Goal: Check status: Check status

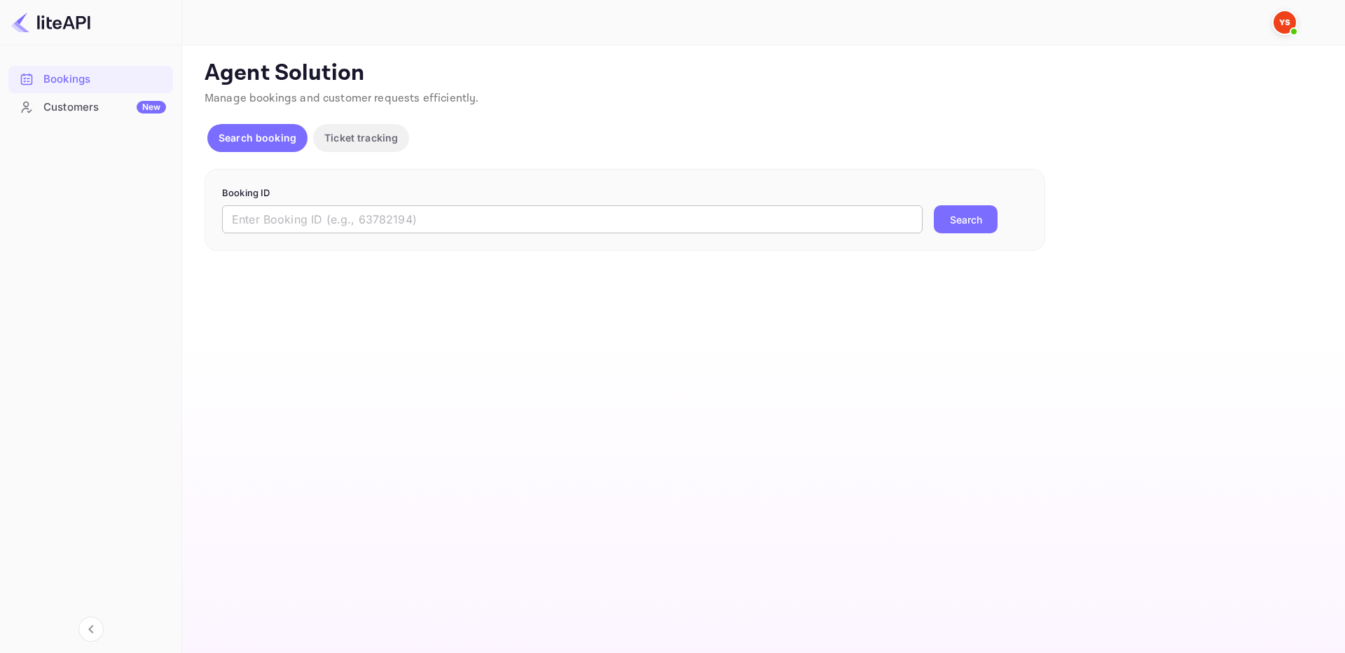
click at [474, 228] on input "text" at bounding box center [572, 219] width 700 height 28
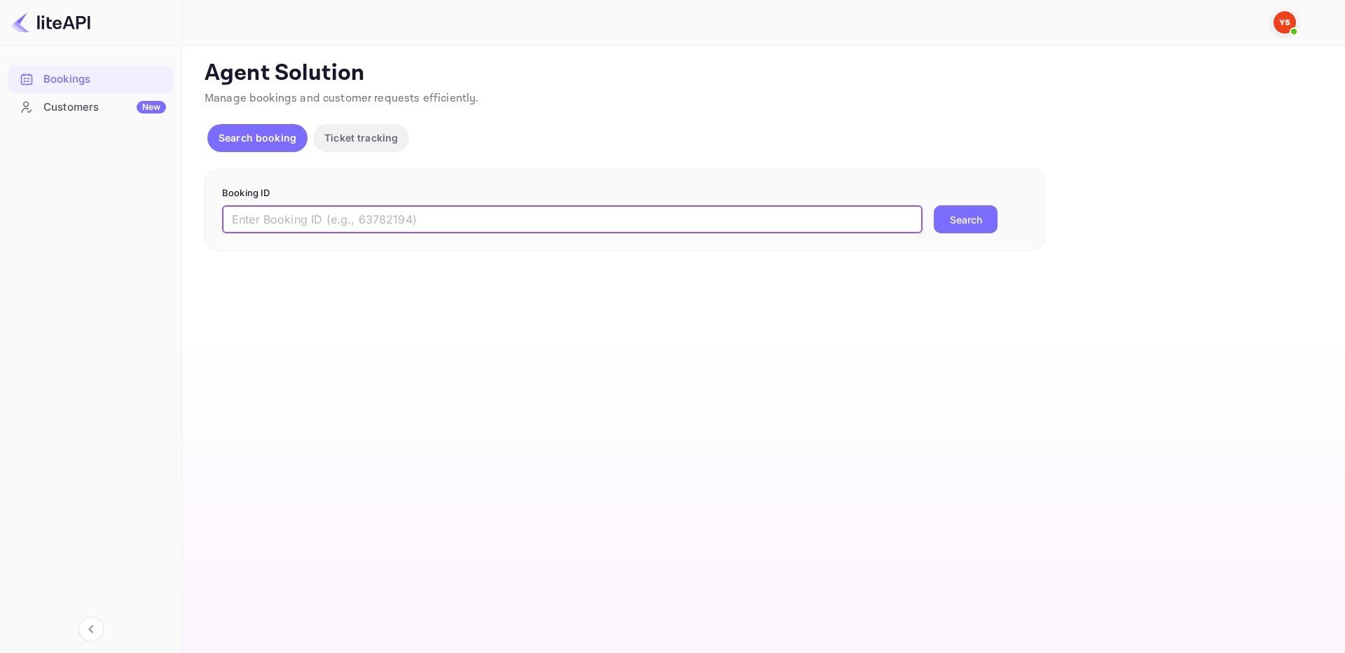
paste input "9195884"
type input "9195884"
click at [939, 224] on button "Search" at bounding box center [966, 219] width 64 height 28
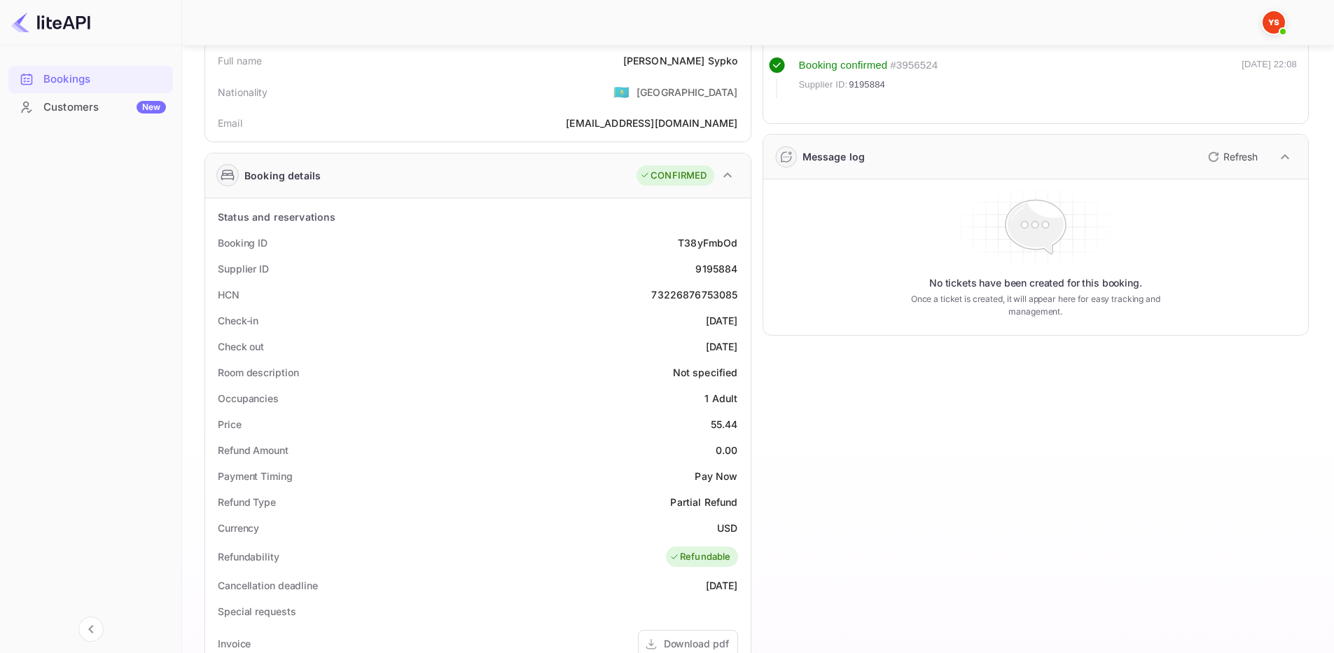
scroll to position [210, 0]
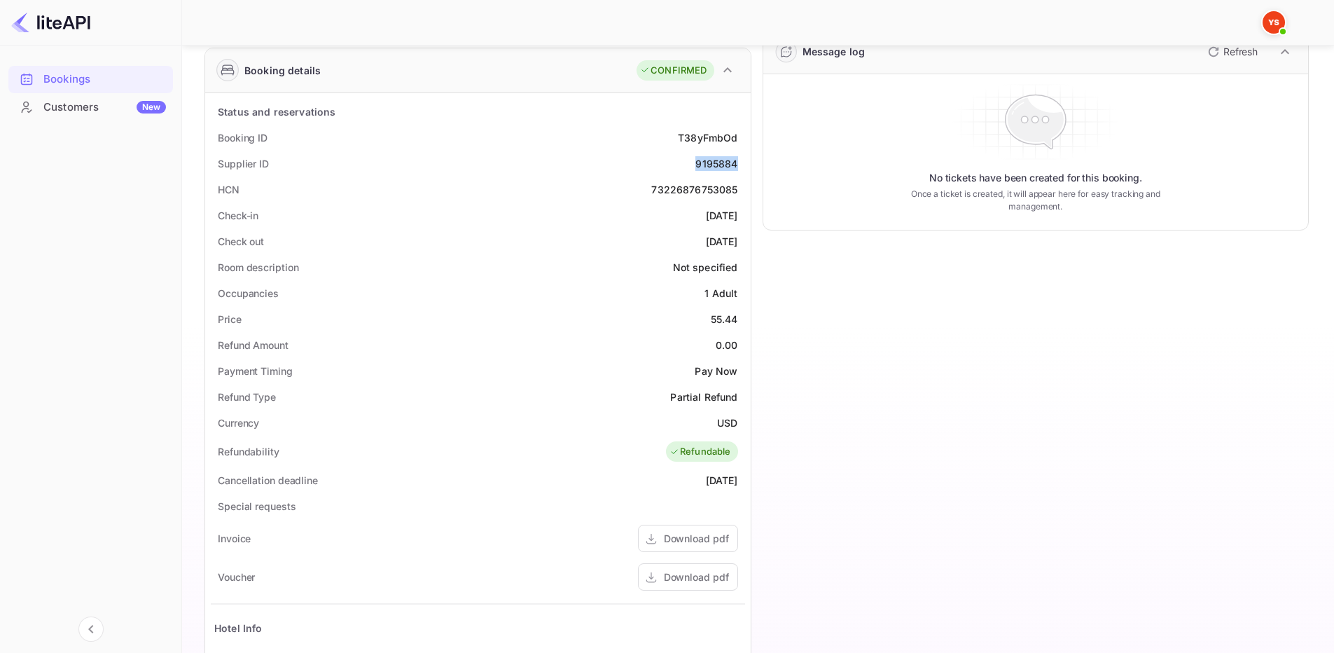
drag, startPoint x: 695, startPoint y: 164, endPoint x: 740, endPoint y: 171, distance: 45.4
click at [740, 171] on div "Supplier ID 9195884" at bounding box center [478, 164] width 534 height 26
copy div "9195884"
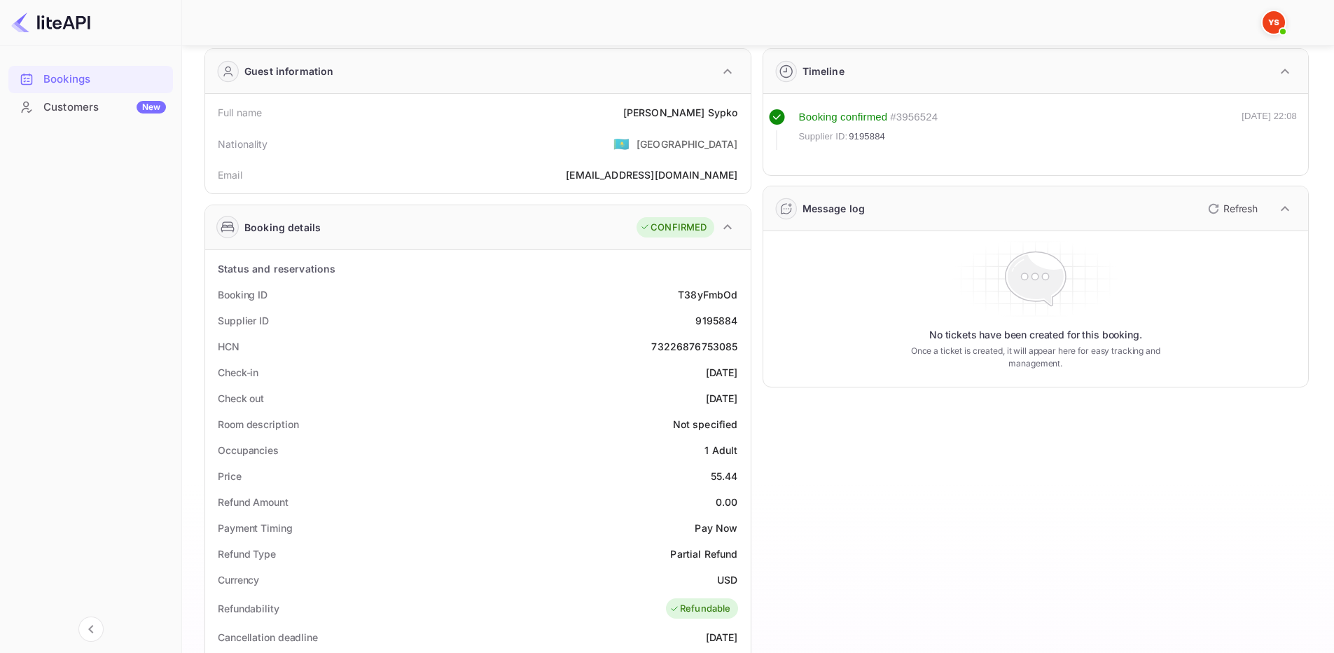
scroll to position [0, 0]
